Goal: Task Accomplishment & Management: Use online tool/utility

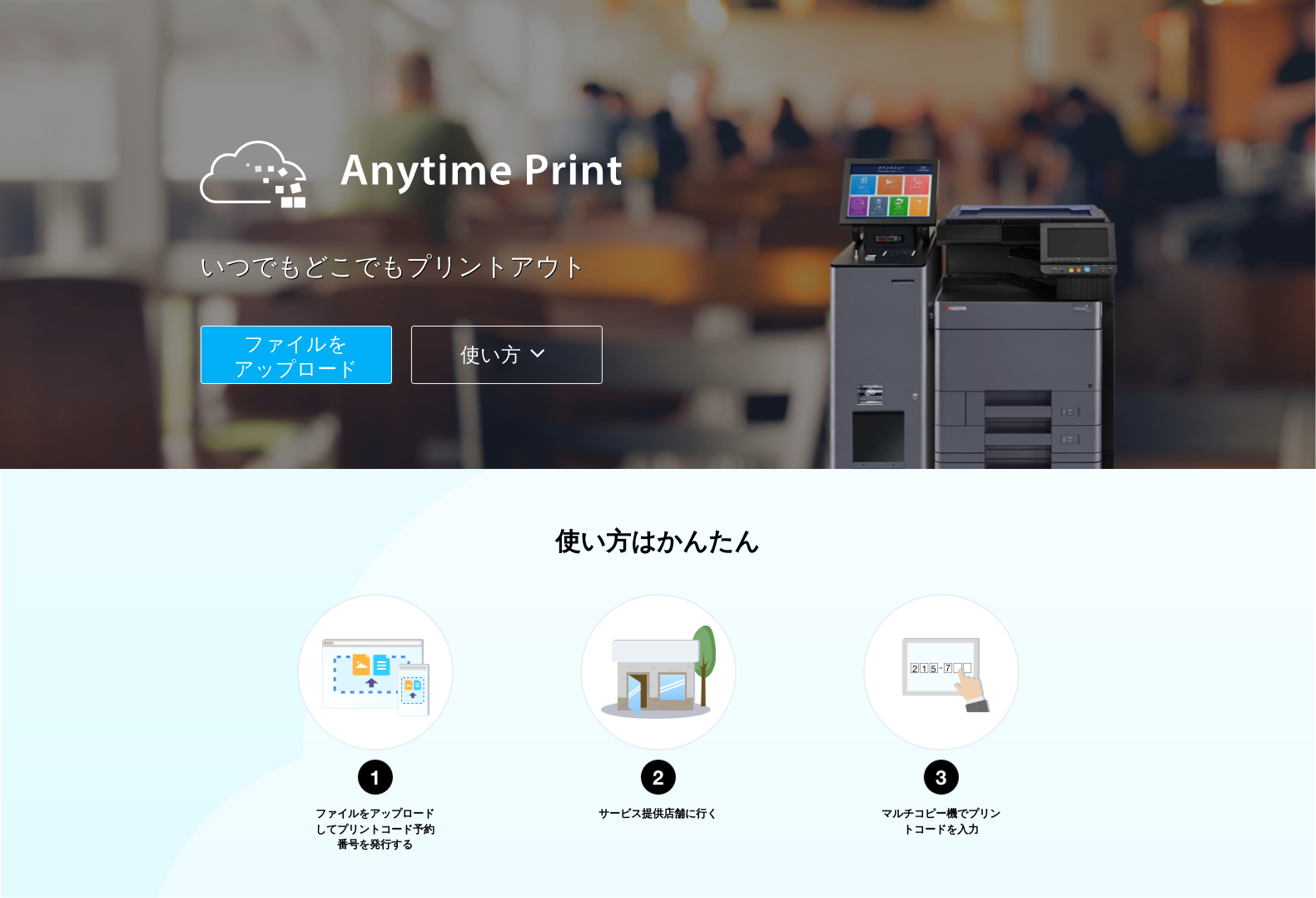
scroll to position [284, 0]
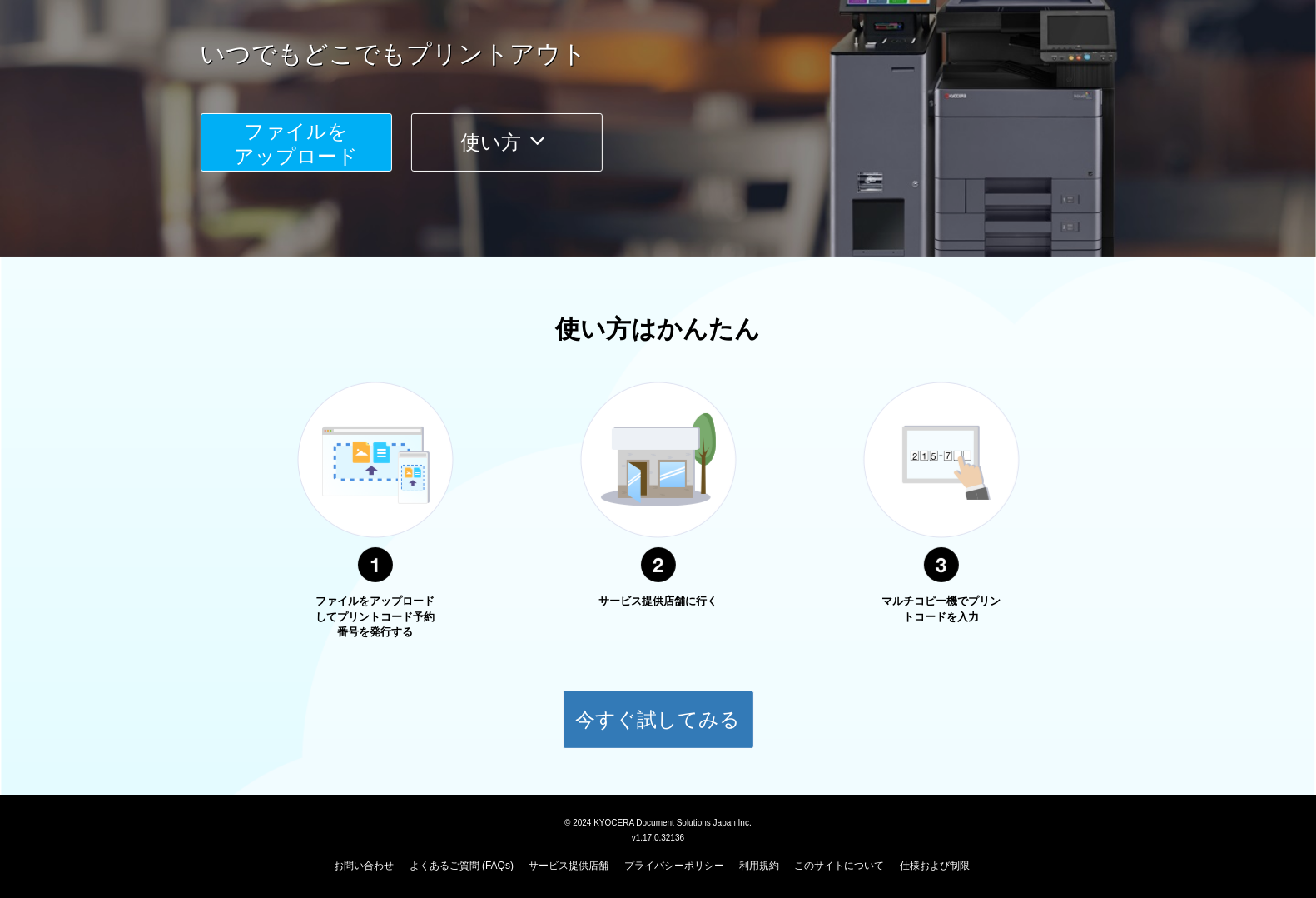
click at [289, 151] on span "ファイルを ​​アップロード" at bounding box center [295, 144] width 124 height 47
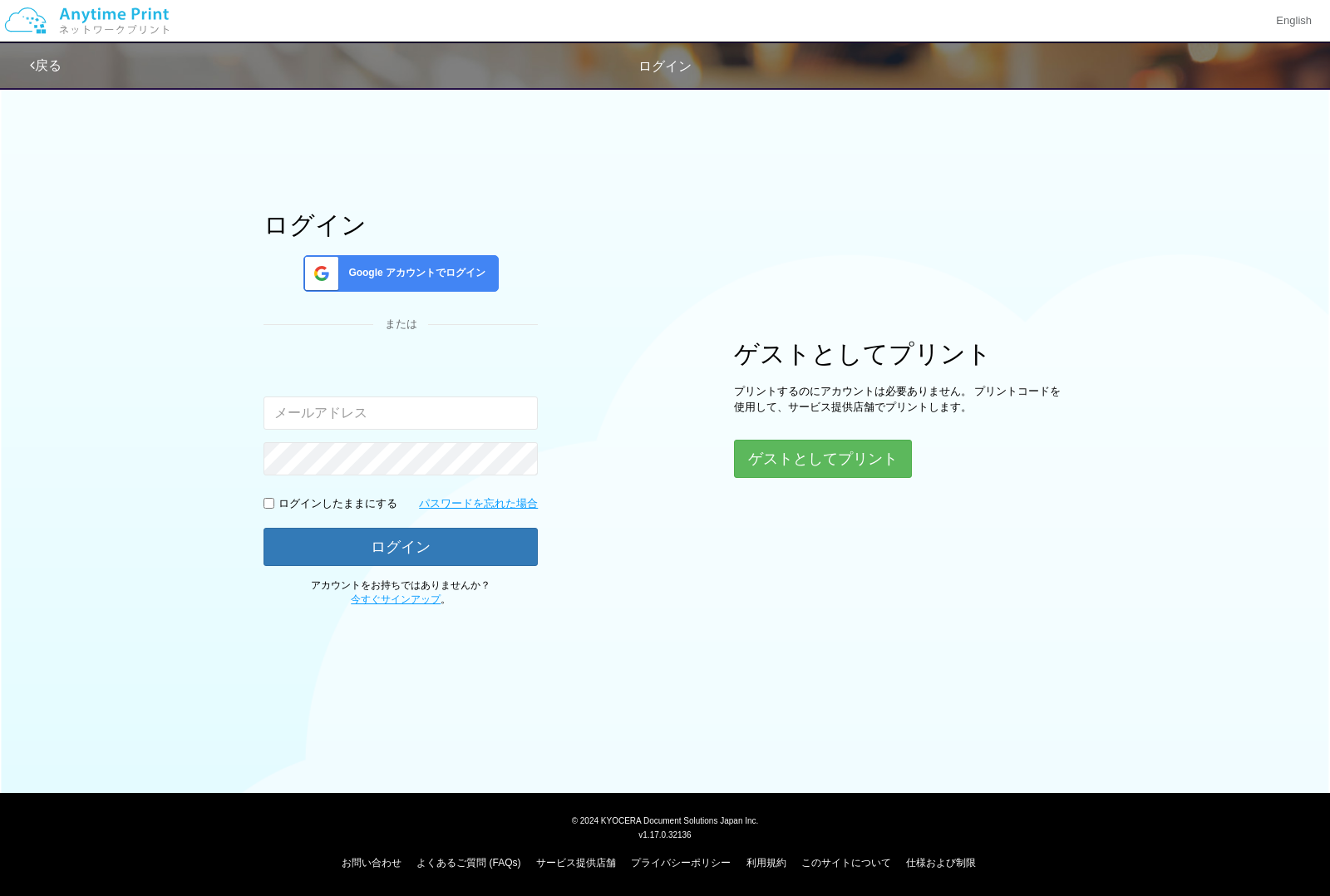
type input "[EMAIL_ADDRESS][DOMAIN_NAME]"
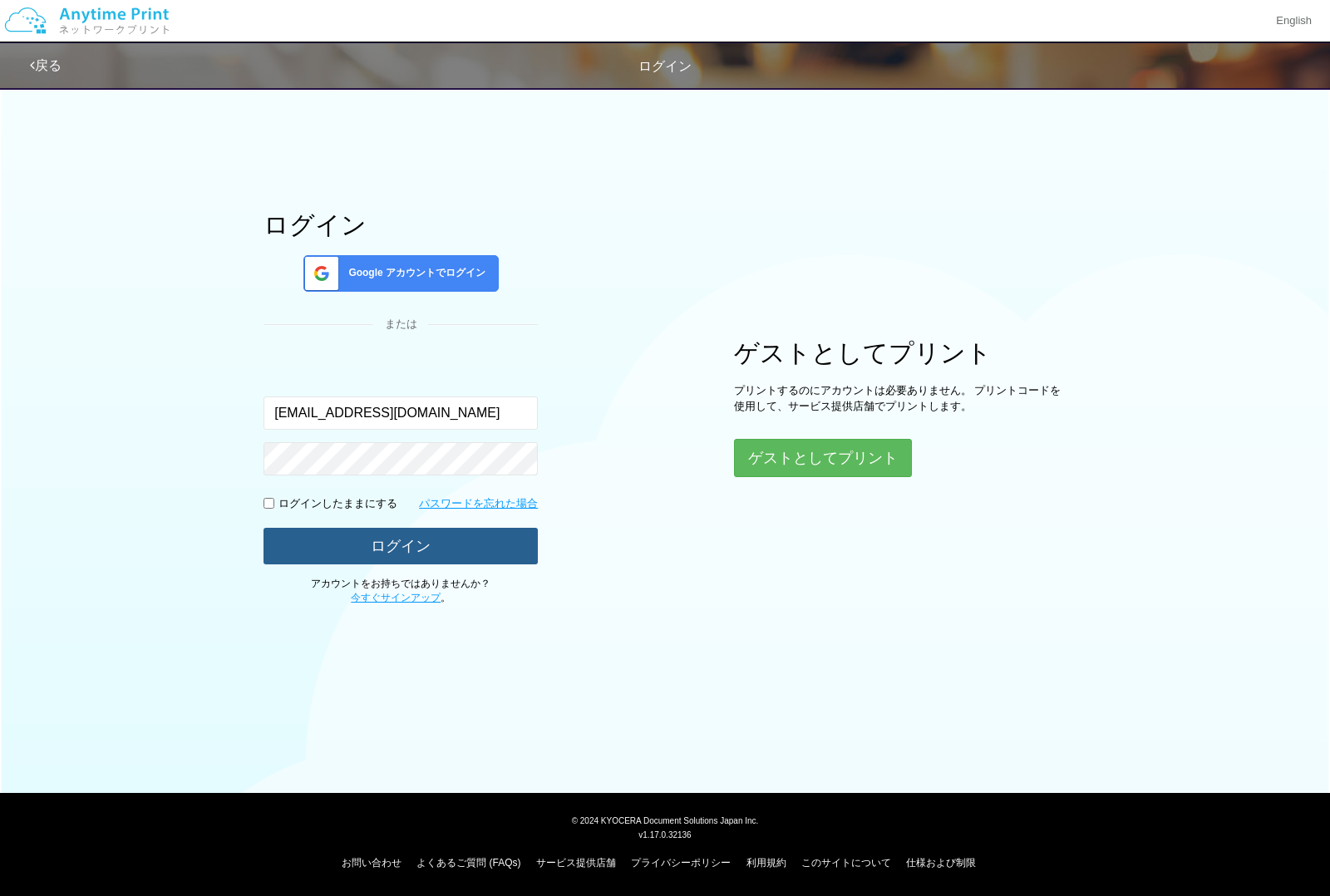
click at [396, 556] on button "ログイン" at bounding box center [400, 545] width 274 height 37
click at [393, 537] on button "ログイン" at bounding box center [400, 545] width 274 height 37
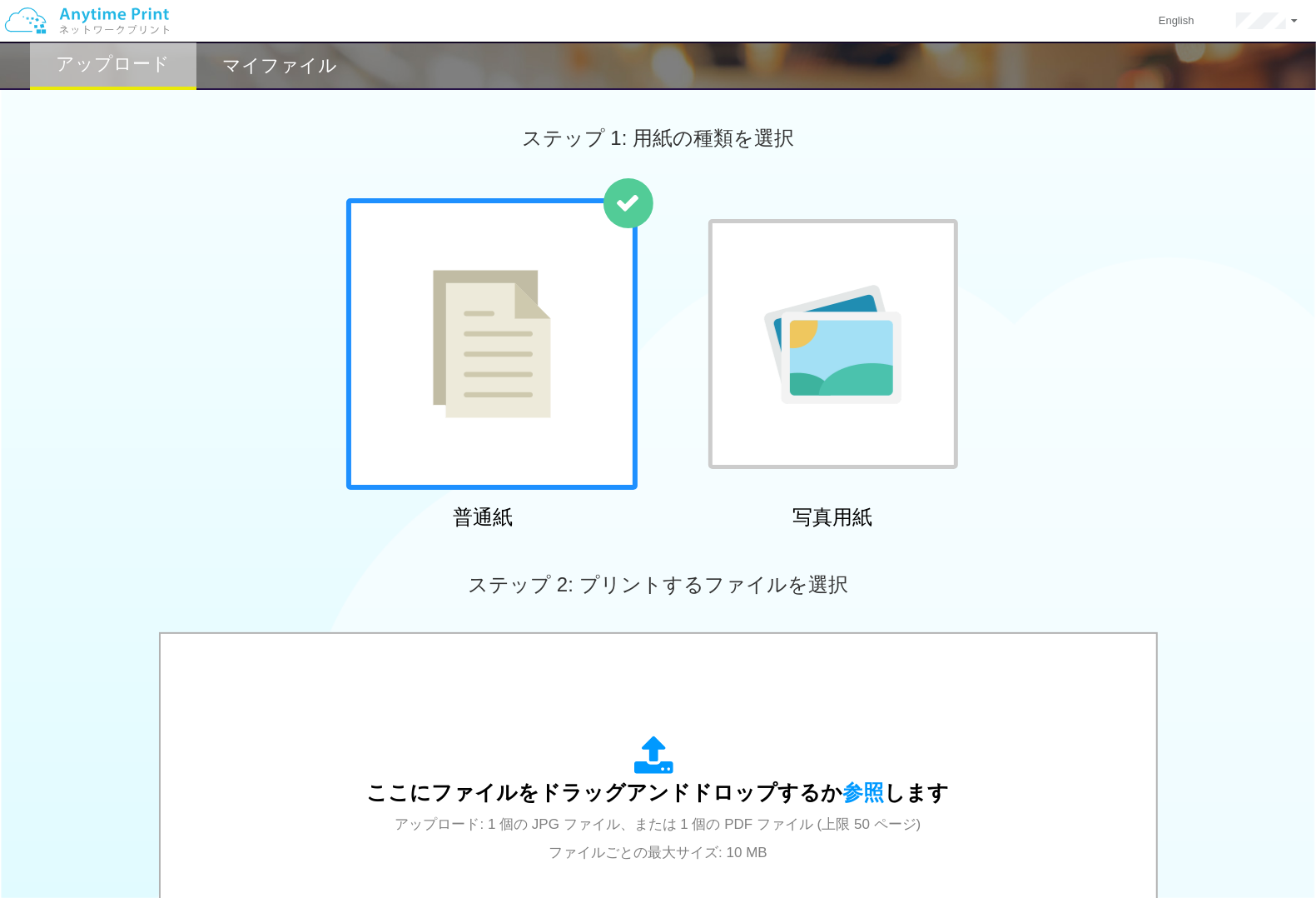
click at [822, 417] on div at bounding box center [833, 344] width 250 height 250
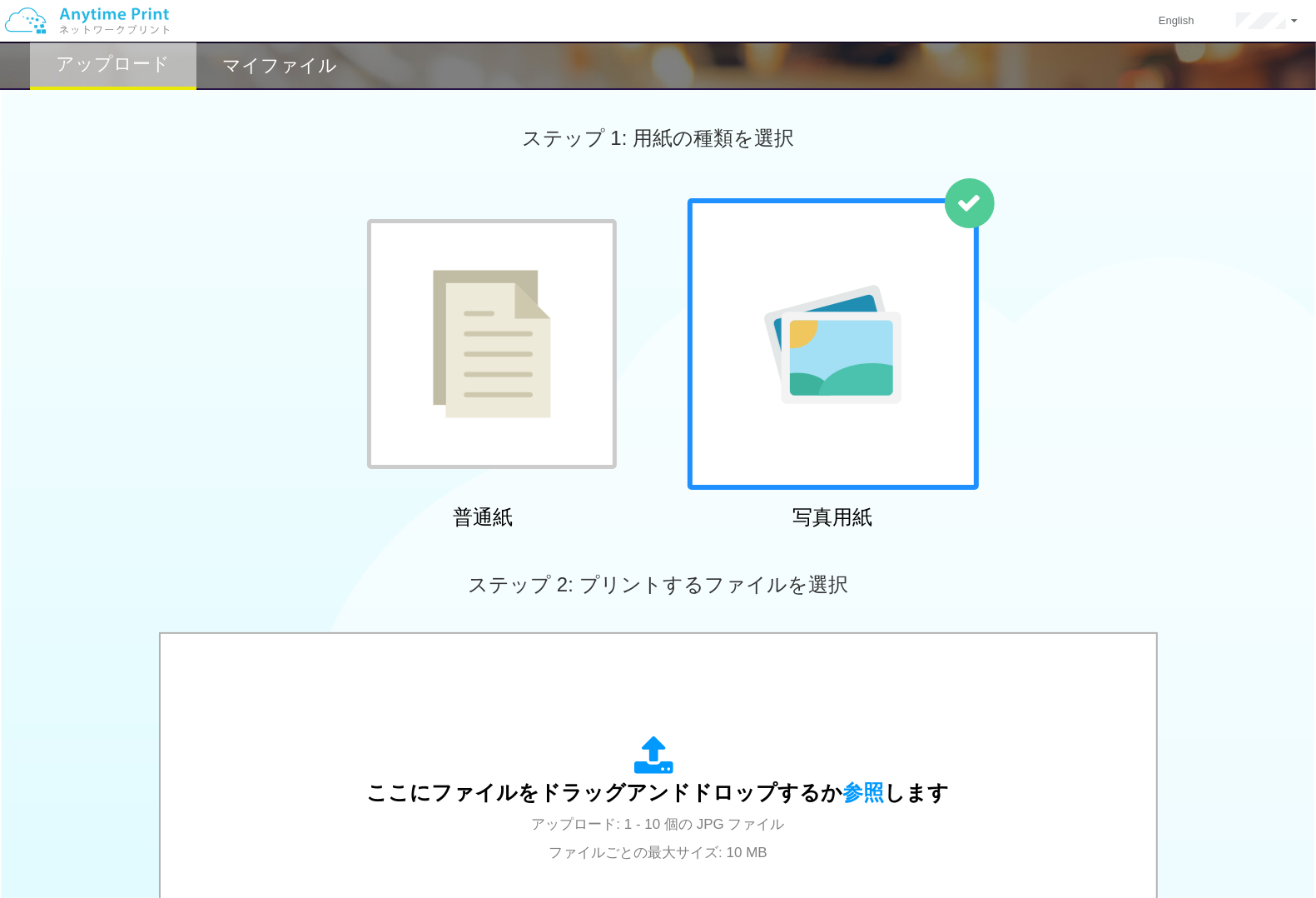
click at [545, 406] on img at bounding box center [492, 344] width 119 height 149
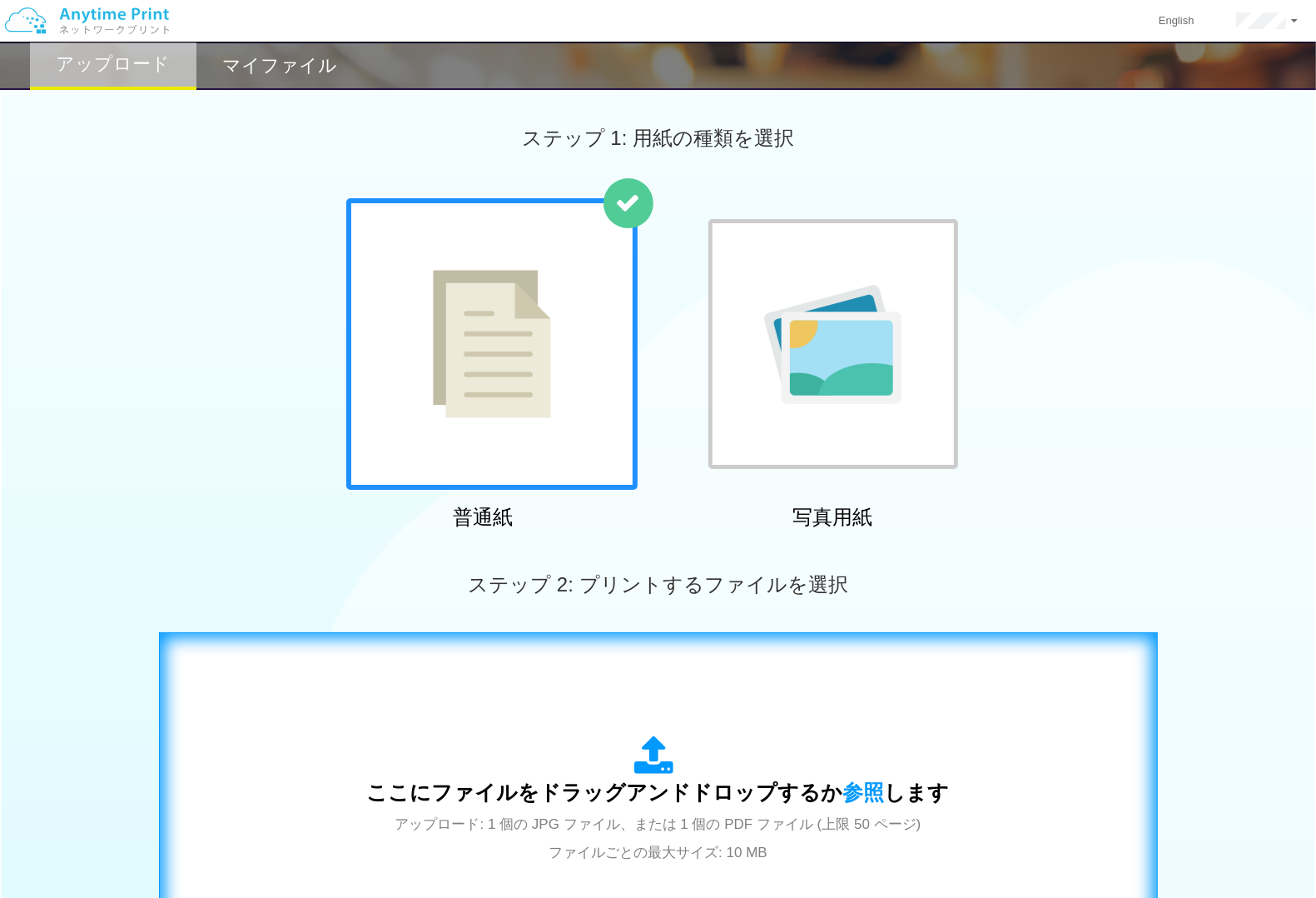
click at [570, 730] on div "ここにファイルをドラッグアンドドロップするか 参照 します アップロード: 1 個の JPG ファイル、または 1 個の PDF ファイル (上限 50 ペー…" at bounding box center [658, 800] width 964 height 302
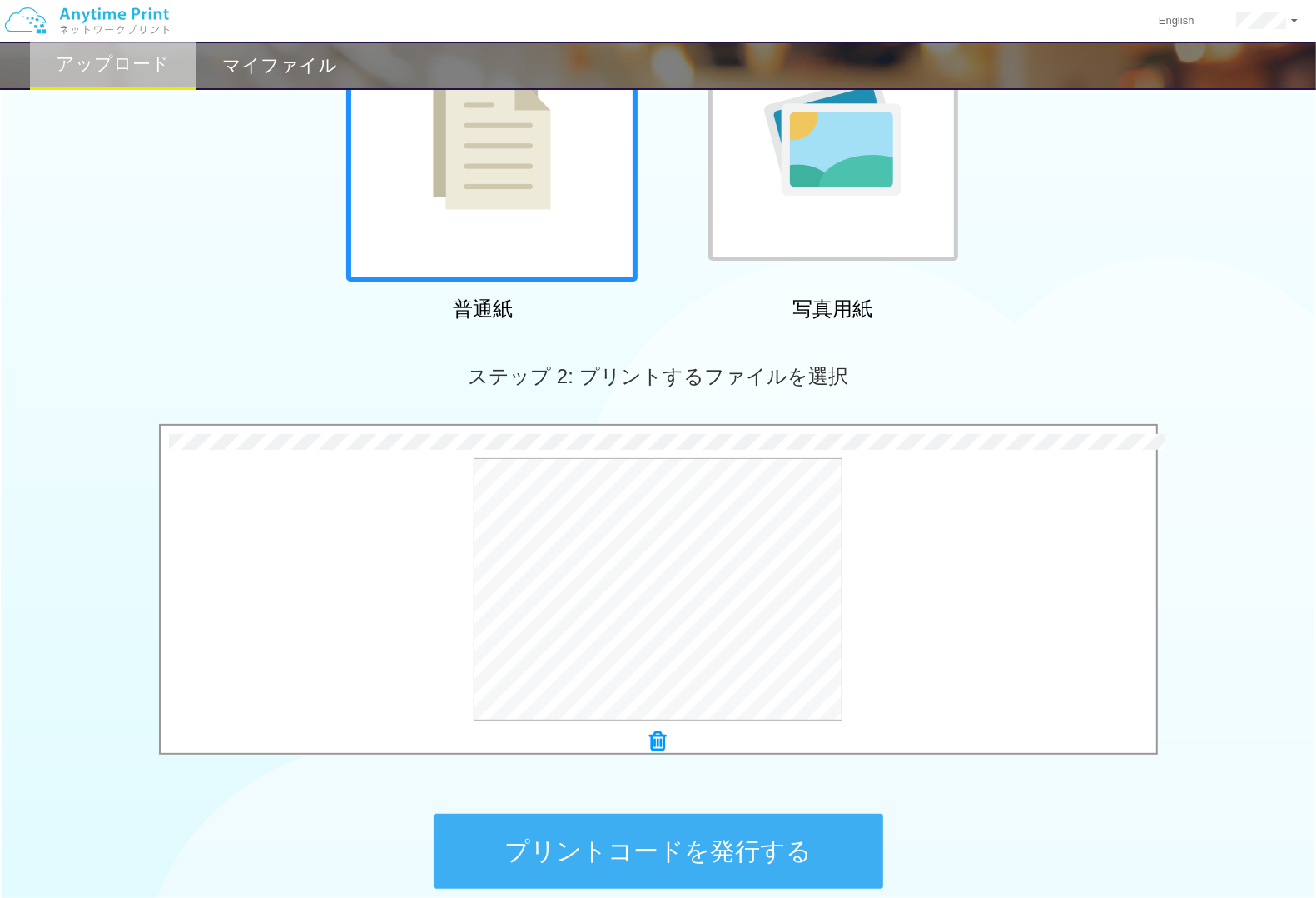
click at [666, 858] on button "プリントコードを発行する" at bounding box center [658, 851] width 449 height 75
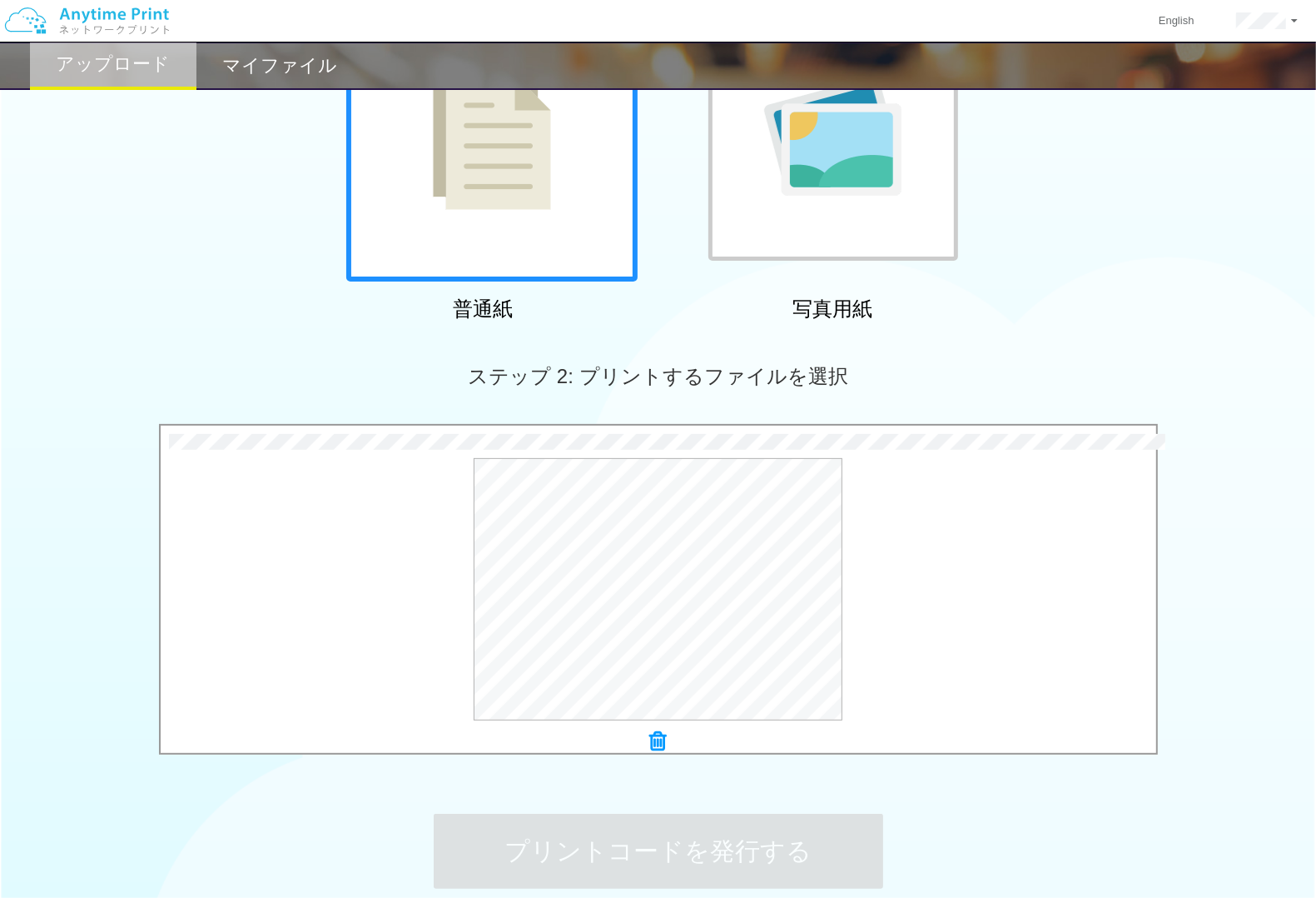
scroll to position [0, 0]
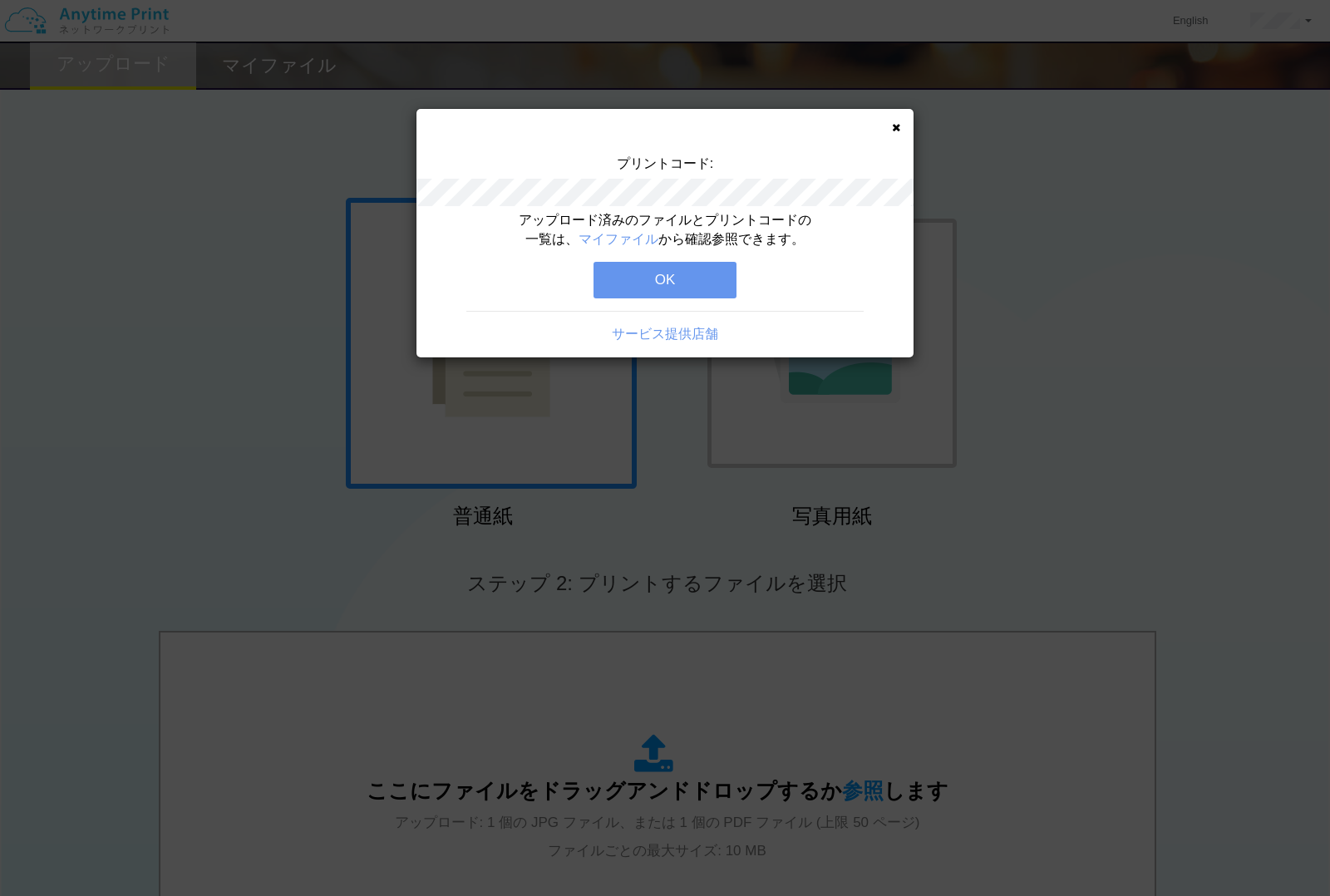
click at [662, 283] on button "OK" at bounding box center [665, 280] width 143 height 37
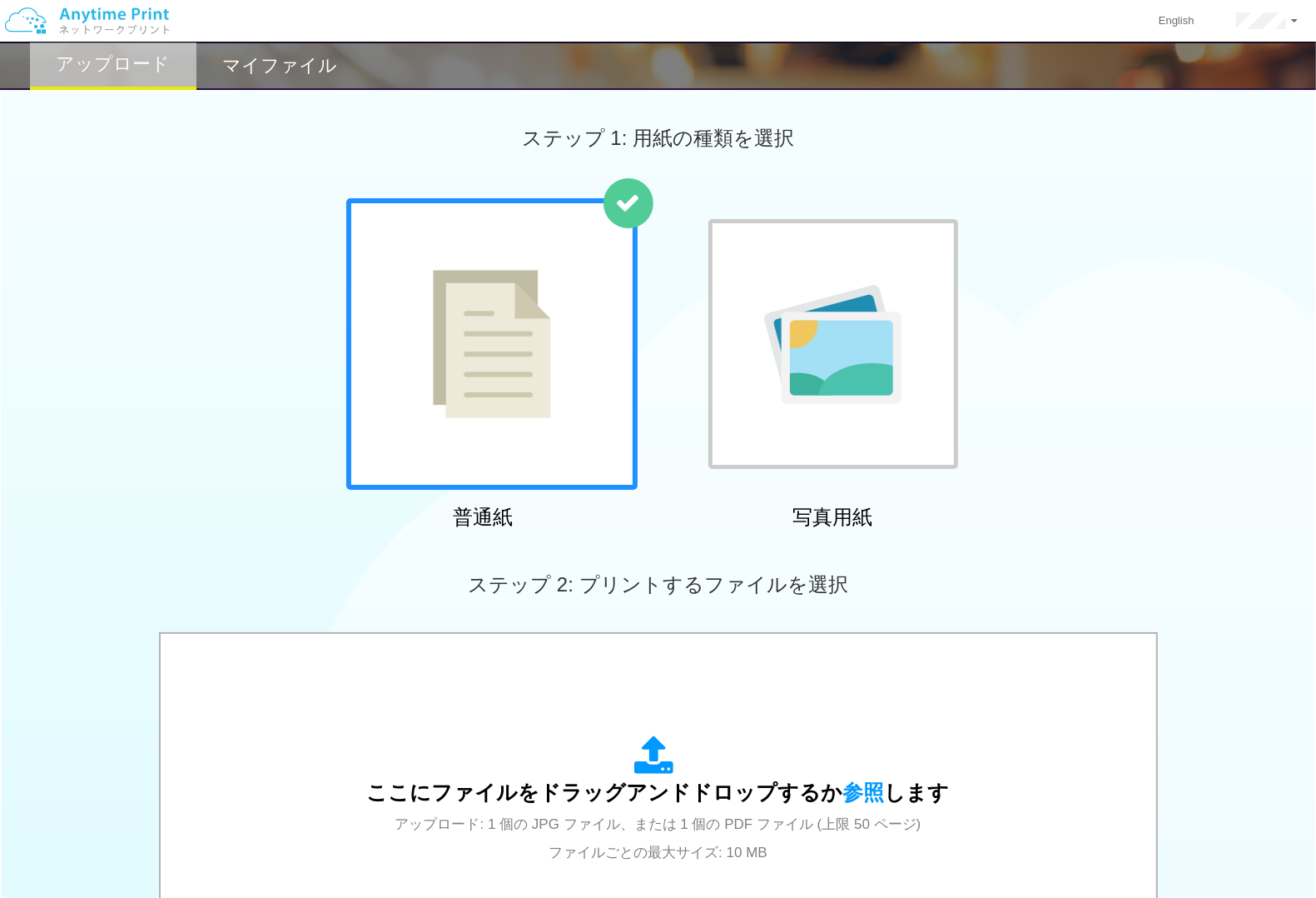
click at [838, 370] on img at bounding box center [833, 344] width 137 height 119
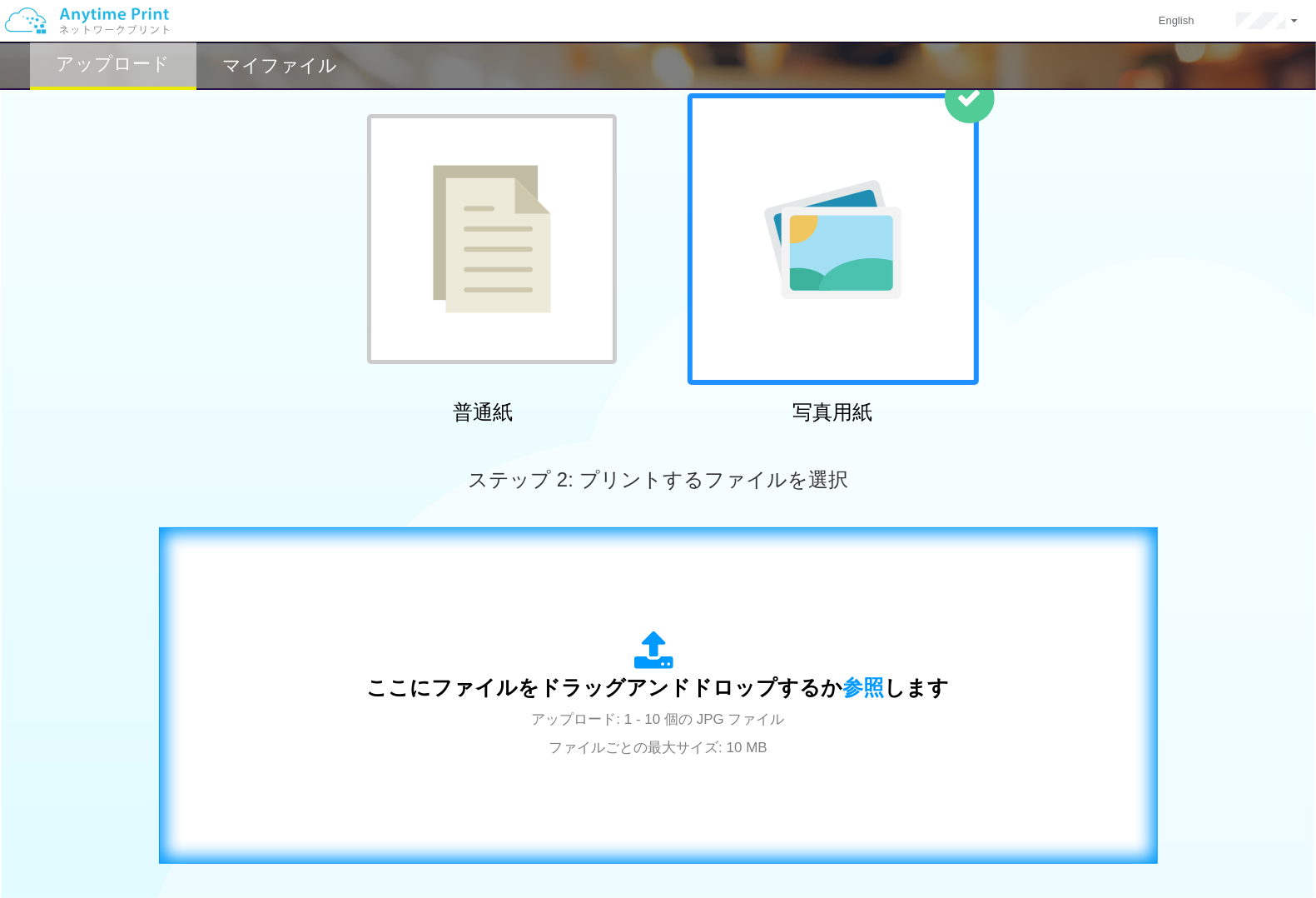
scroll to position [312, 0]
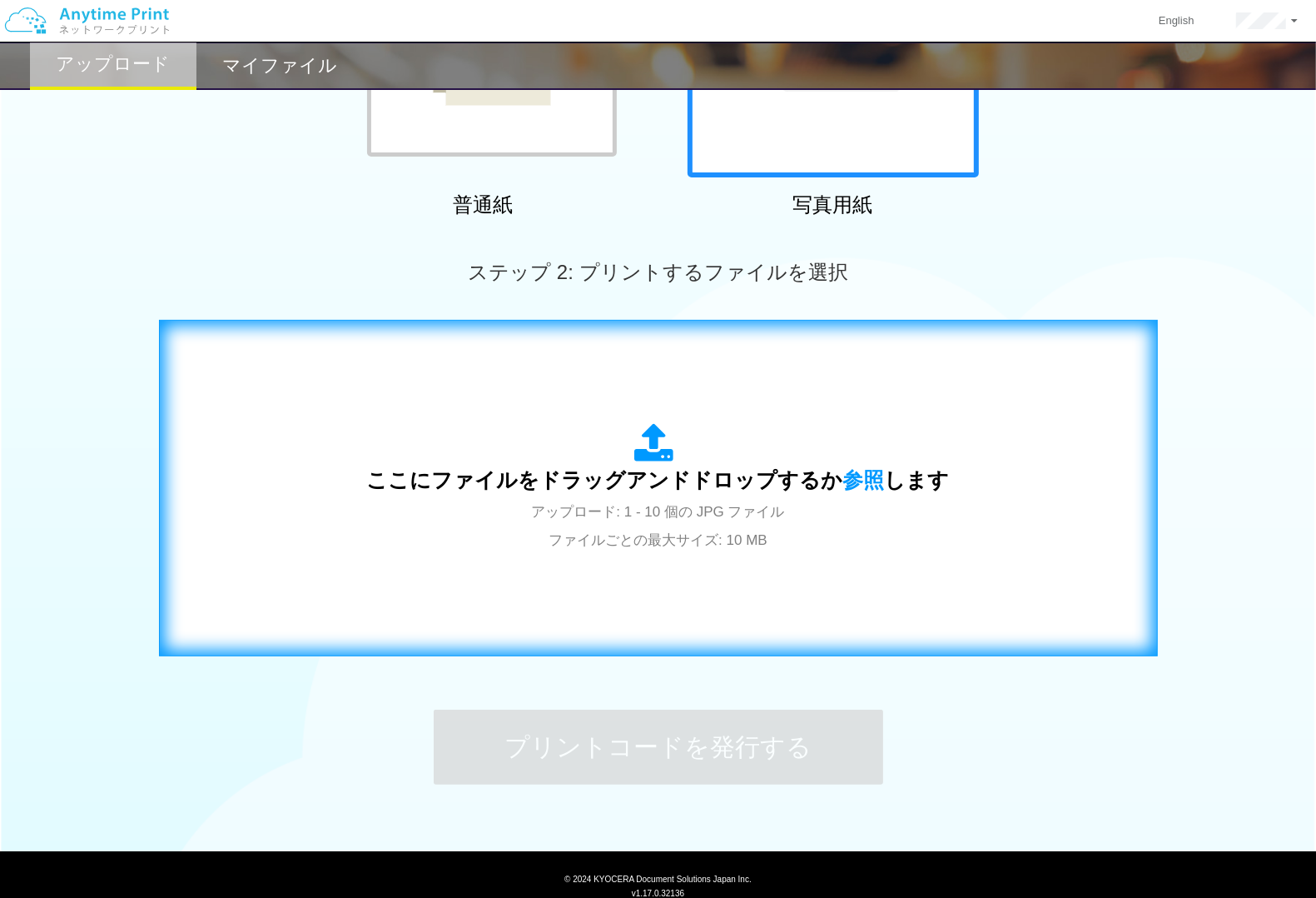
click at [767, 448] on div "ここにファイルをドラッグアンドドロップするか 参照 します アップロード: 1 - 10 個の JPG ファイル ファイルごとの最大サイズ: 10 MB" at bounding box center [658, 487] width 582 height 130
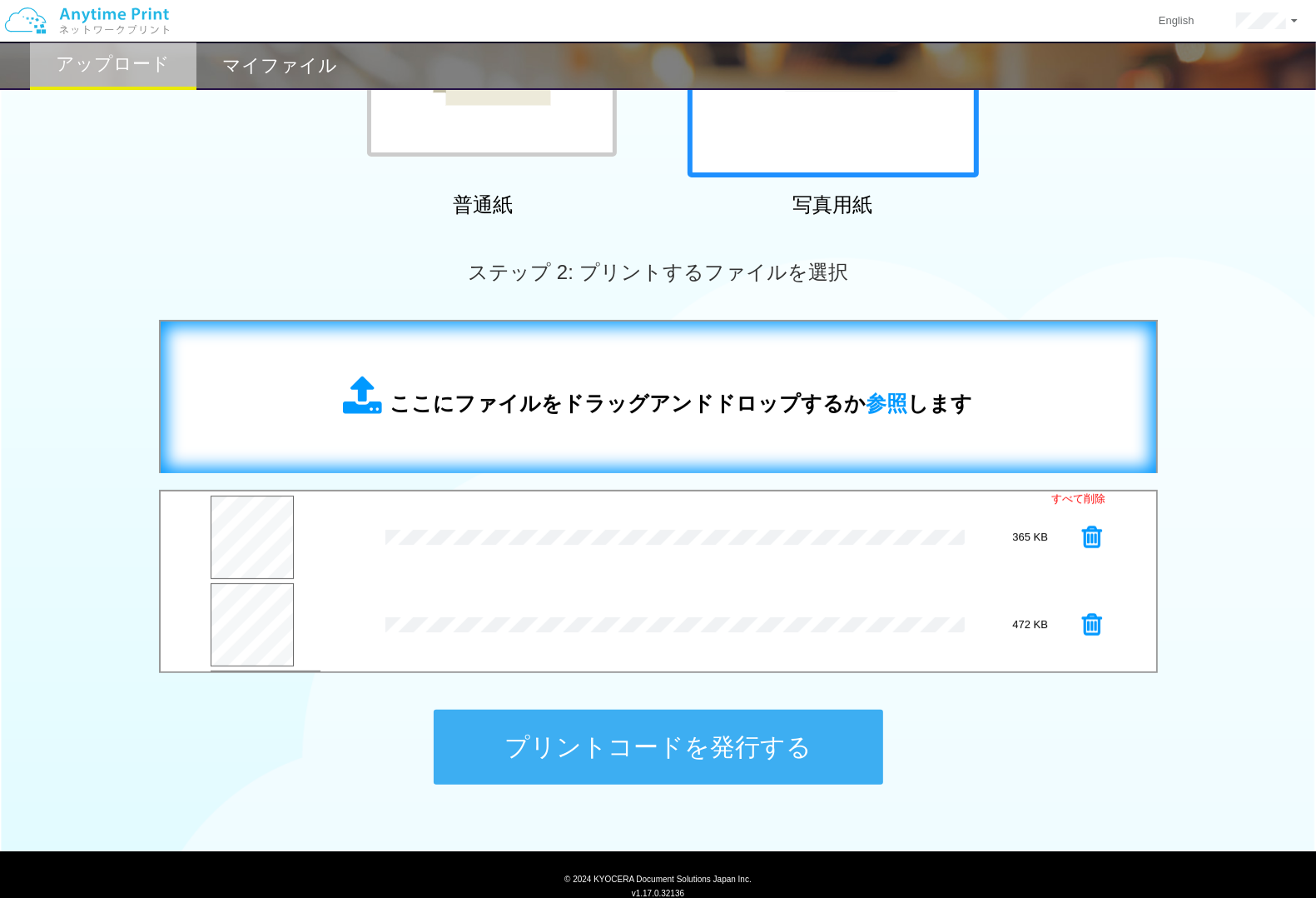
click at [588, 746] on button "プリントコードを発行する" at bounding box center [658, 747] width 449 height 75
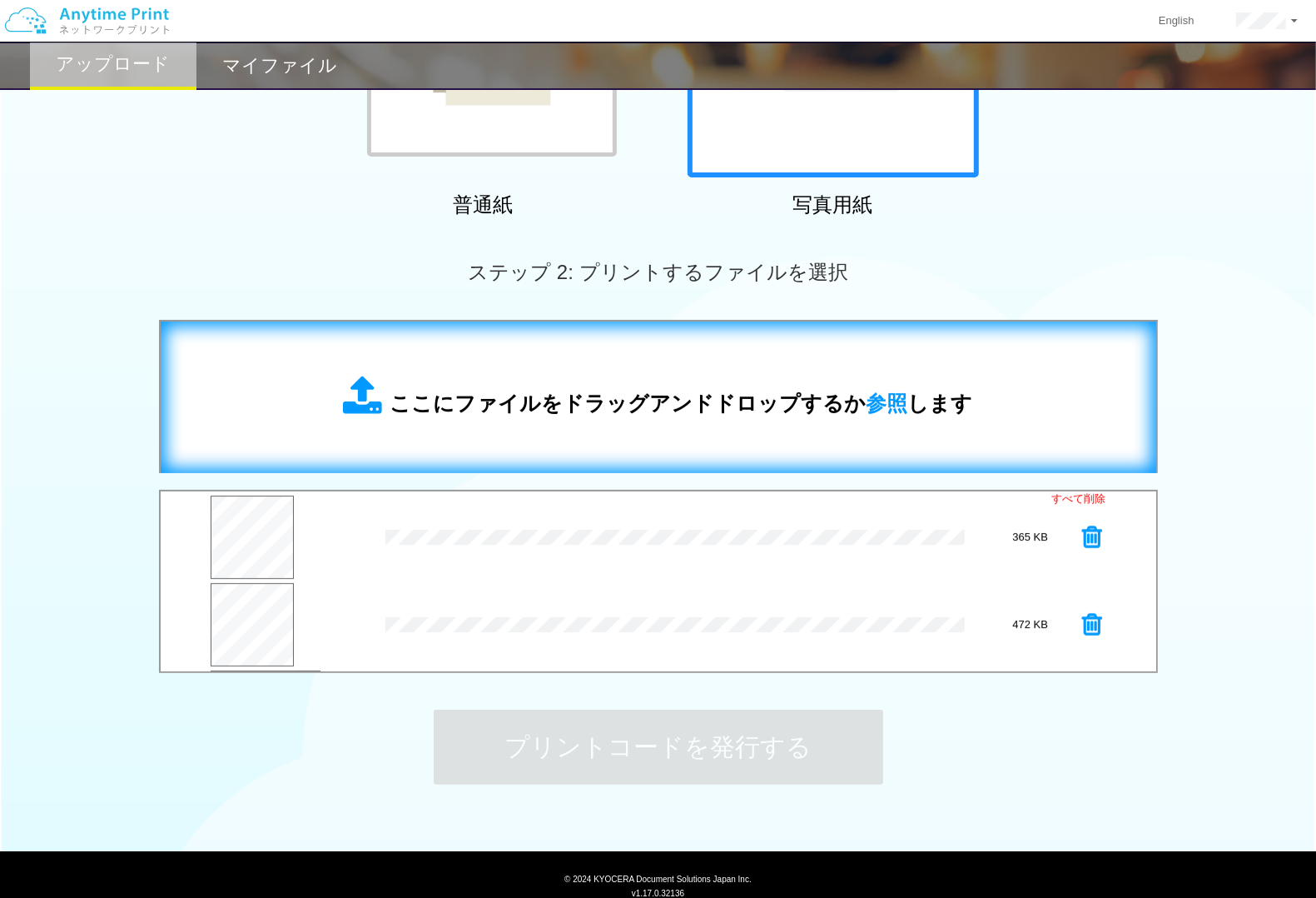
scroll to position [0, 0]
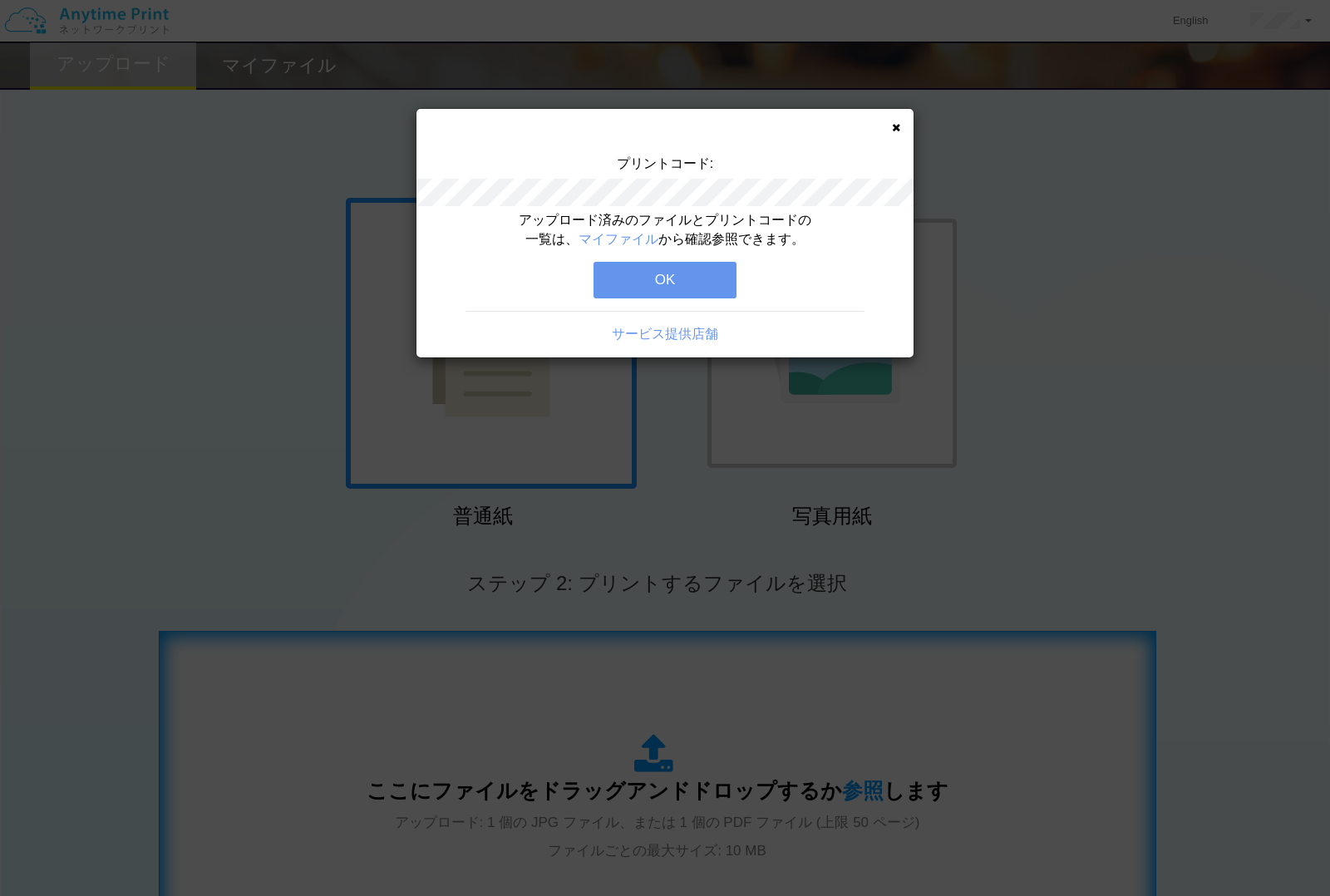
click at [649, 277] on button "OK" at bounding box center [665, 280] width 143 height 37
